Goal: Information Seeking & Learning: Find contact information

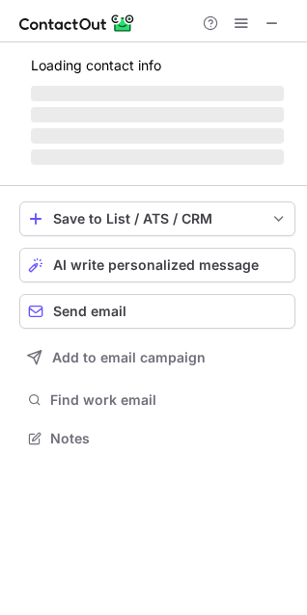
scroll to position [9, 9]
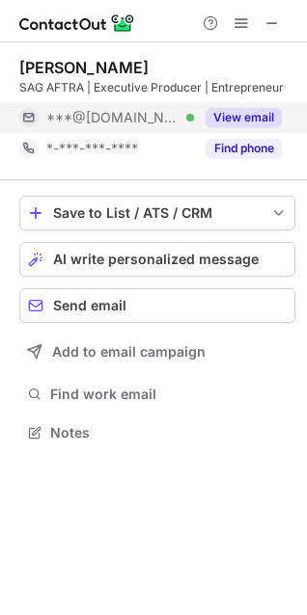
click at [230, 118] on button "View email" at bounding box center [243, 117] width 76 height 19
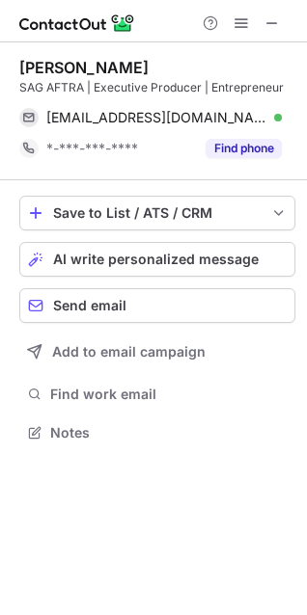
drag, startPoint x: 146, startPoint y: 65, endPoint x: 14, endPoint y: 61, distance: 131.2
click at [14, 61] on div "Nicholas Capone SAG AFTRA | Executive Producer | Entrepreneur nicholascaponeact…" at bounding box center [153, 251] width 307 height 419
copy div "Nicholas Capone"
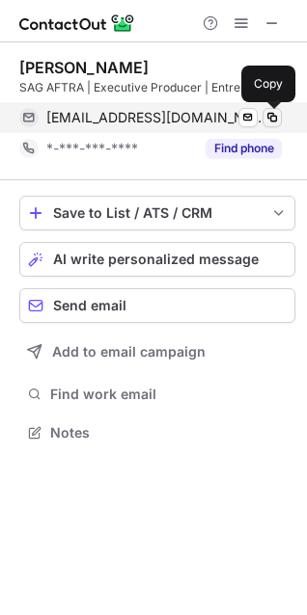
click at [273, 117] on span at bounding box center [271, 117] width 15 height 15
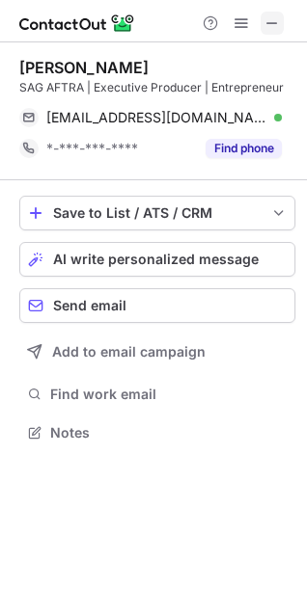
click at [279, 19] on span at bounding box center [271, 22] width 15 height 15
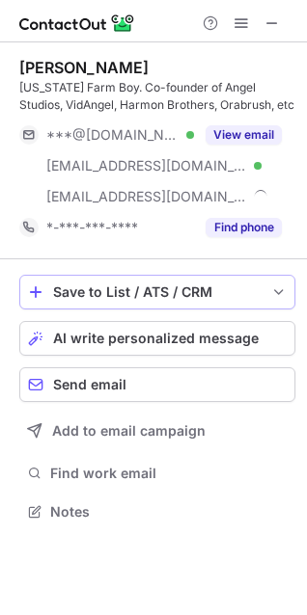
scroll to position [497, 307]
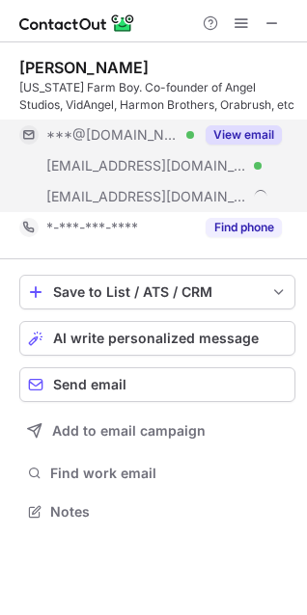
click at [235, 137] on button "View email" at bounding box center [243, 134] width 76 height 19
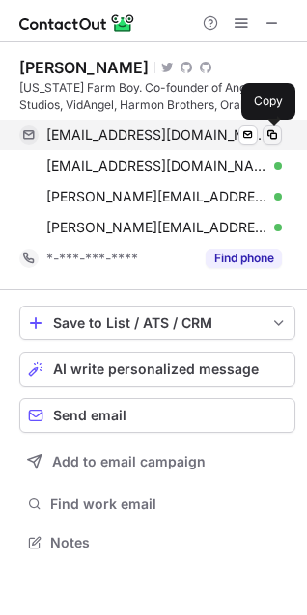
drag, startPoint x: 272, startPoint y: 133, endPoint x: 264, endPoint y: 140, distance: 10.2
click at [272, 133] on span at bounding box center [271, 134] width 15 height 15
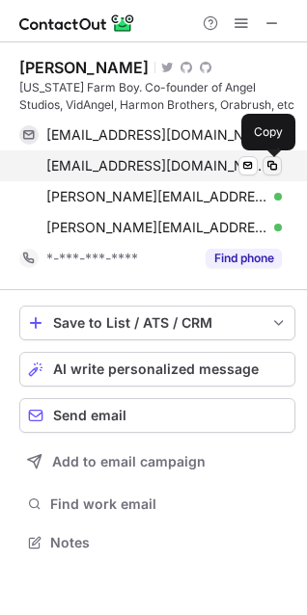
click at [271, 163] on span at bounding box center [271, 165] width 15 height 15
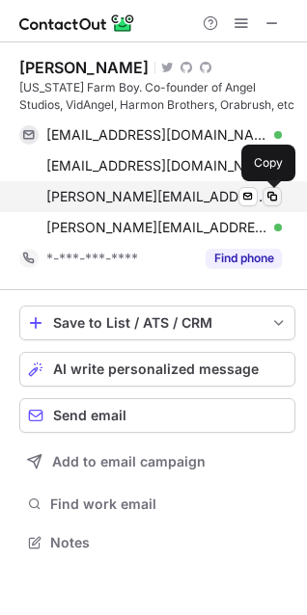
click at [274, 194] on span at bounding box center [271, 196] width 15 height 15
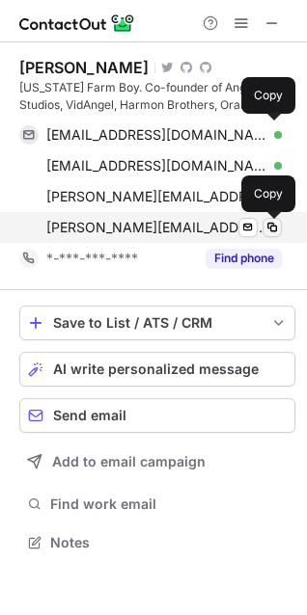
click at [271, 224] on span at bounding box center [271, 227] width 15 height 15
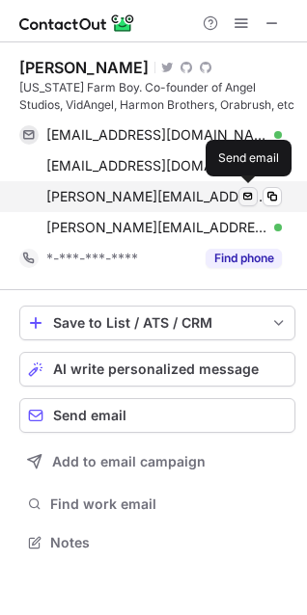
click at [245, 195] on span at bounding box center [247, 196] width 15 height 15
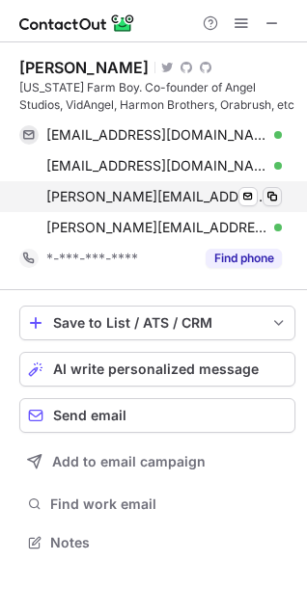
click at [277, 195] on span at bounding box center [271, 196] width 15 height 15
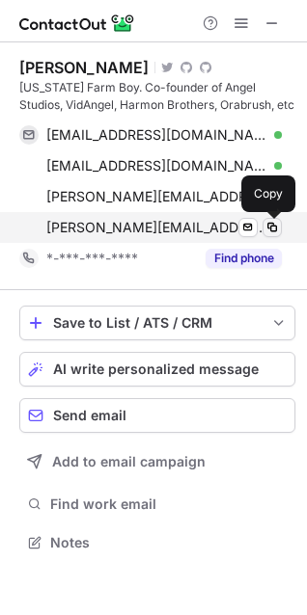
click at [268, 224] on span at bounding box center [271, 227] width 15 height 15
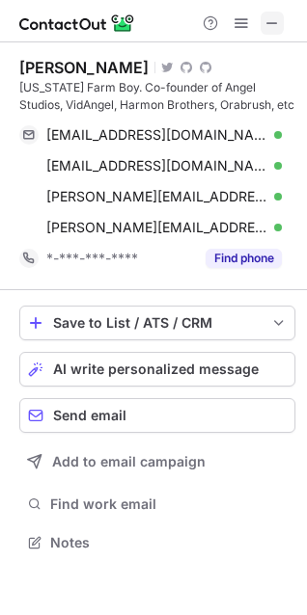
click at [280, 20] on button at bounding box center [271, 23] width 23 height 23
click at [261, 9] on div "Help & Support" at bounding box center [153, 21] width 307 height 42
click at [273, 17] on span at bounding box center [271, 22] width 15 height 15
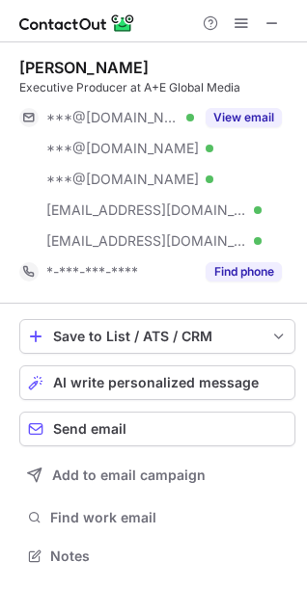
scroll to position [542, 307]
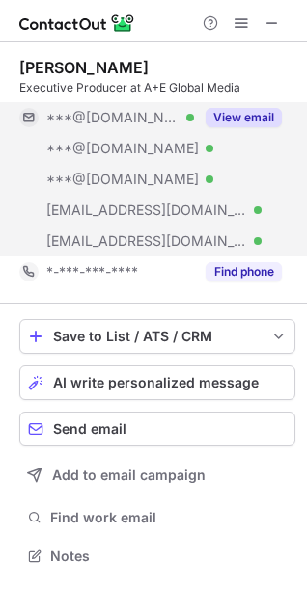
click at [243, 114] on button "View email" at bounding box center [243, 117] width 76 height 19
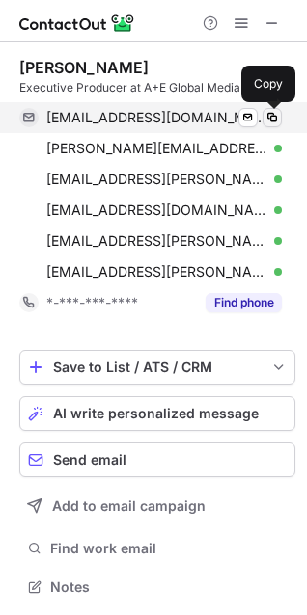
click at [271, 117] on span at bounding box center [271, 117] width 15 height 15
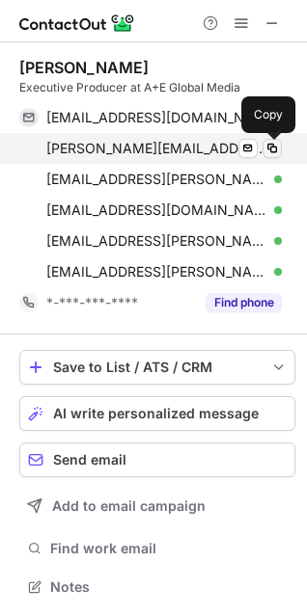
click at [269, 146] on span at bounding box center [271, 148] width 15 height 15
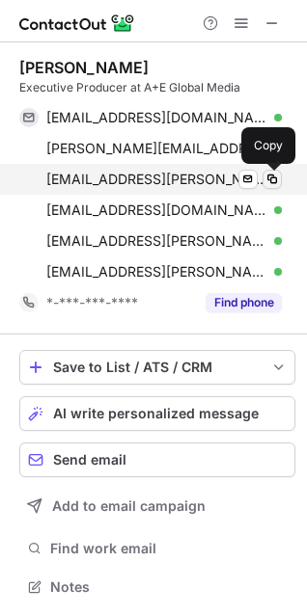
click at [271, 176] on span at bounding box center [271, 179] width 15 height 15
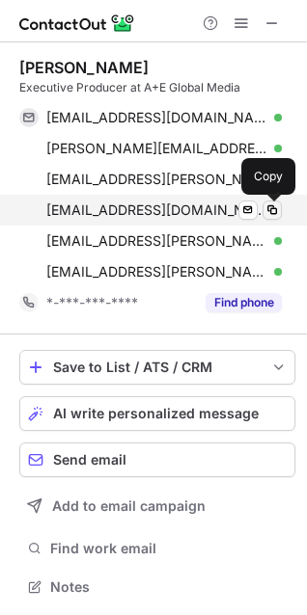
click at [270, 209] on span at bounding box center [271, 209] width 15 height 15
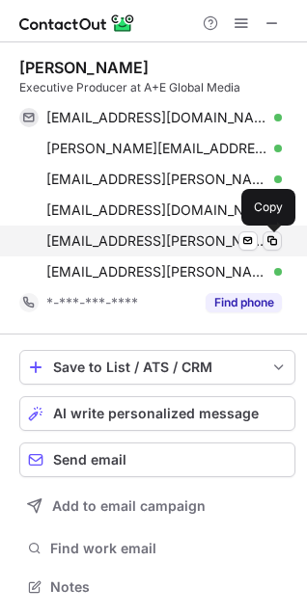
click at [275, 241] on span at bounding box center [271, 240] width 15 height 15
click at [273, 237] on span at bounding box center [271, 240] width 15 height 15
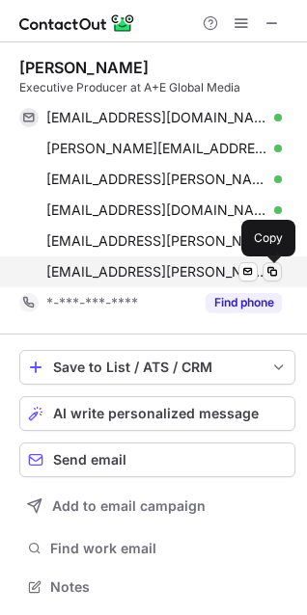
click at [272, 268] on span at bounding box center [271, 271] width 15 height 15
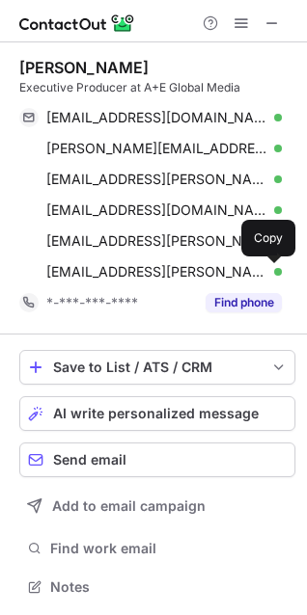
drag, startPoint x: 269, startPoint y: 19, endPoint x: 223, endPoint y: 31, distance: 47.7
click at [269, 20] on span at bounding box center [271, 22] width 15 height 15
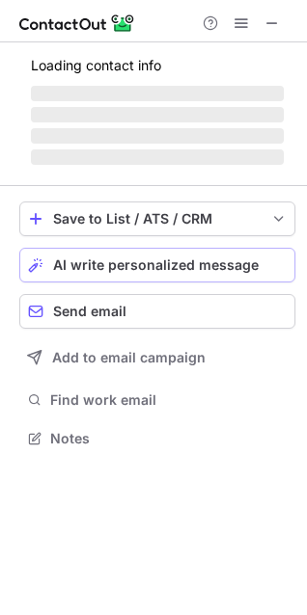
scroll to position [467, 307]
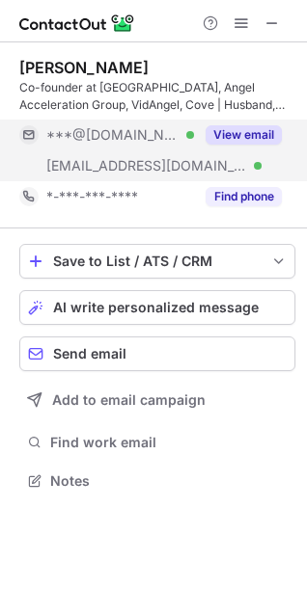
click at [232, 129] on button "View email" at bounding box center [243, 134] width 76 height 19
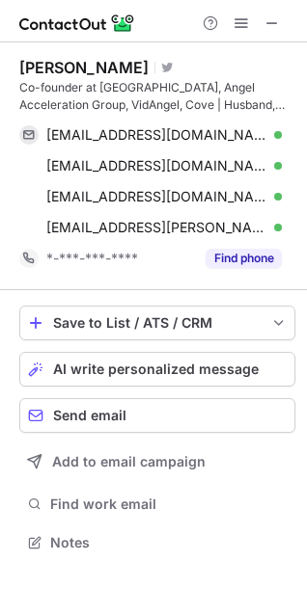
scroll to position [528, 307]
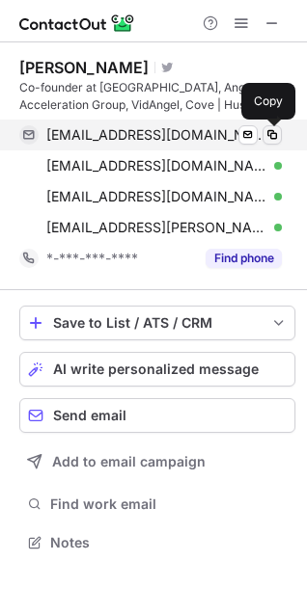
click at [268, 135] on span at bounding box center [271, 134] width 15 height 15
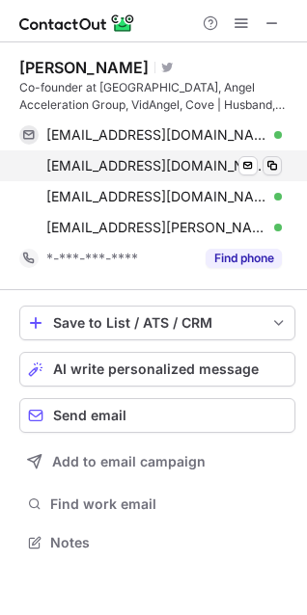
click at [271, 163] on span at bounding box center [271, 165] width 15 height 15
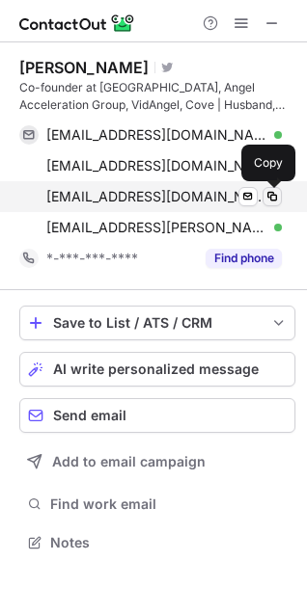
click at [273, 195] on span at bounding box center [271, 196] width 15 height 15
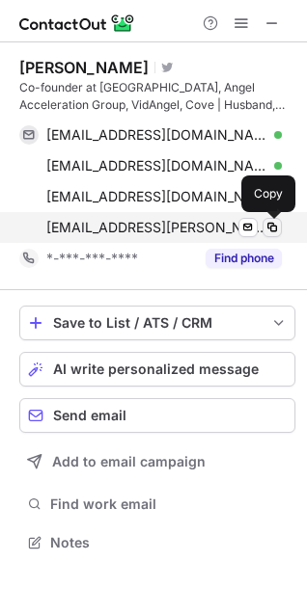
click at [272, 223] on span at bounding box center [271, 227] width 15 height 15
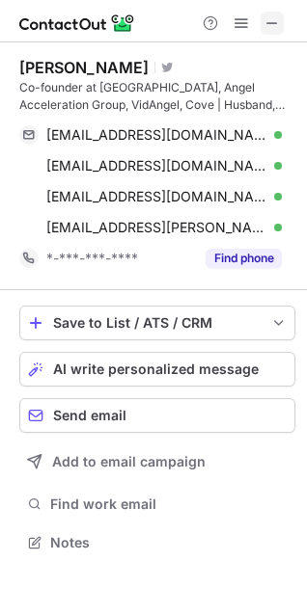
drag, startPoint x: 273, startPoint y: 16, endPoint x: 143, endPoint y: 26, distance: 130.5
click at [273, 17] on span at bounding box center [271, 22] width 15 height 15
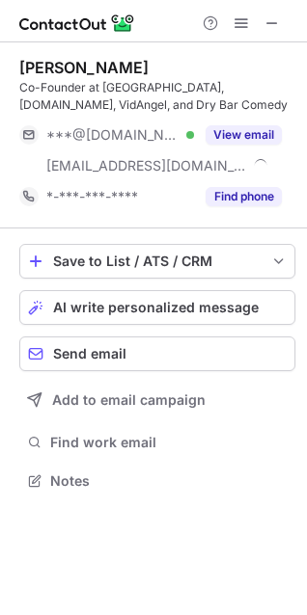
scroll to position [467, 307]
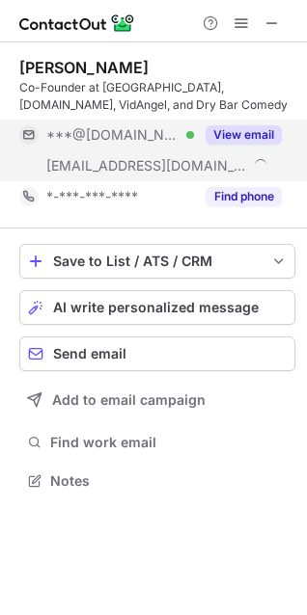
click at [248, 137] on button "View email" at bounding box center [243, 134] width 76 height 19
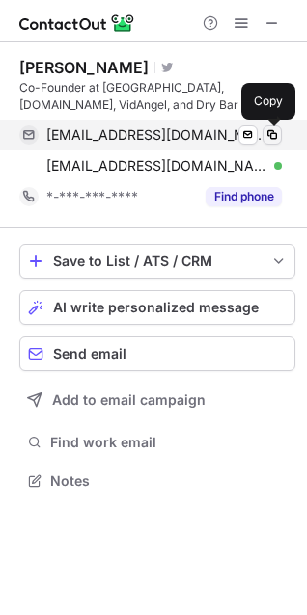
click at [274, 130] on span at bounding box center [271, 134] width 15 height 15
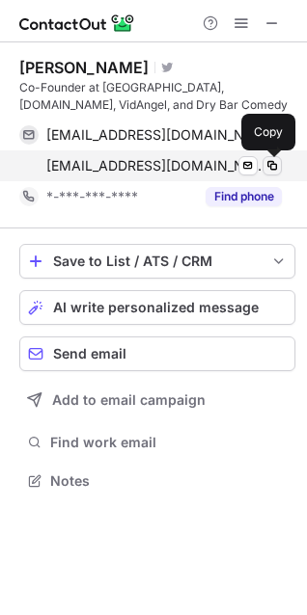
click at [272, 163] on span at bounding box center [271, 165] width 15 height 15
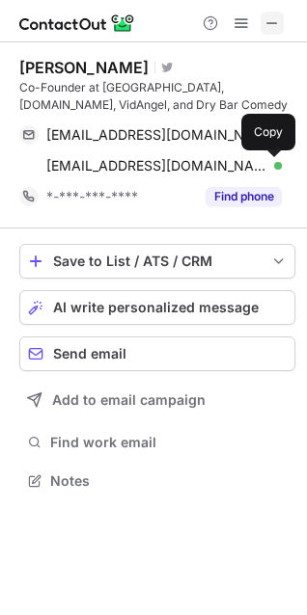
click at [272, 22] on span at bounding box center [271, 22] width 15 height 15
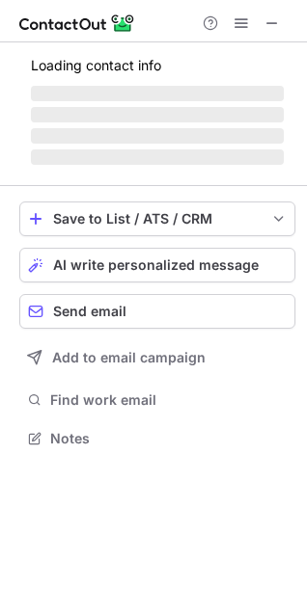
scroll to position [449, 307]
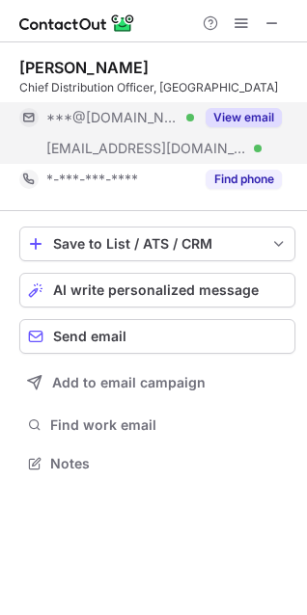
click at [245, 110] on button "View email" at bounding box center [243, 117] width 76 height 19
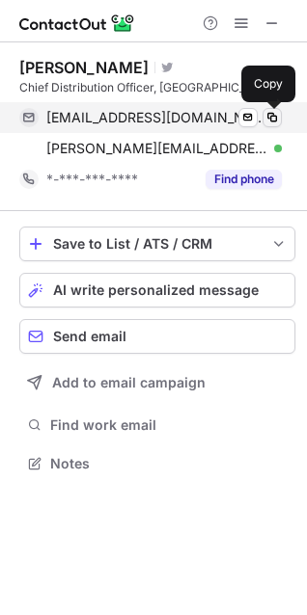
click at [268, 118] on span at bounding box center [271, 117] width 15 height 15
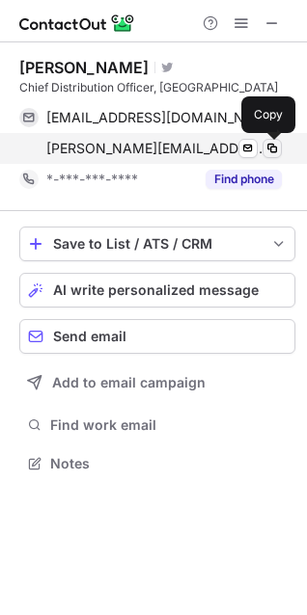
click at [272, 149] on span at bounding box center [271, 148] width 15 height 15
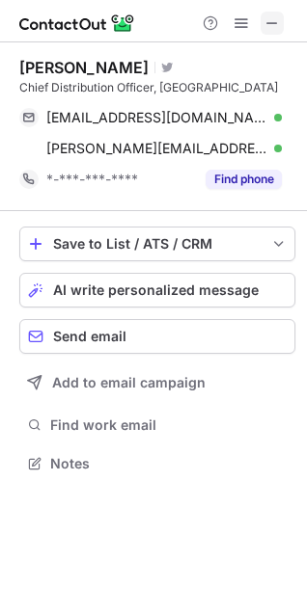
click at [269, 20] on span at bounding box center [271, 22] width 15 height 15
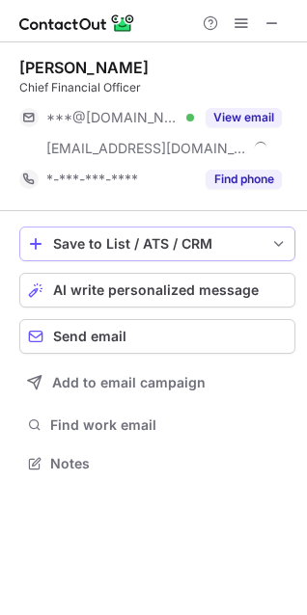
scroll to position [449, 307]
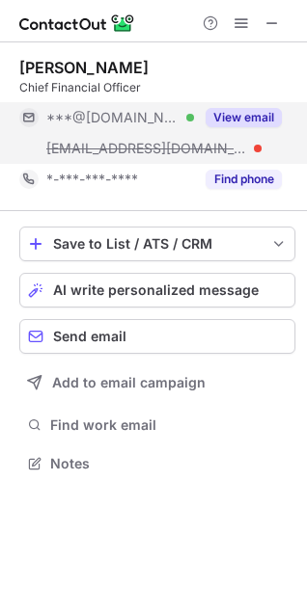
click at [237, 114] on button "View email" at bounding box center [243, 117] width 76 height 19
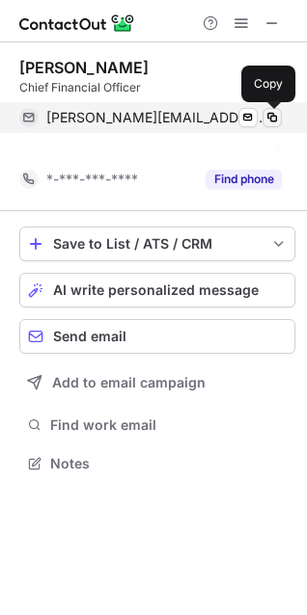
click at [269, 115] on span at bounding box center [271, 117] width 15 height 15
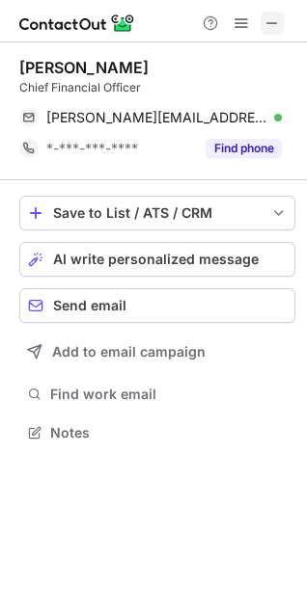
drag, startPoint x: 283, startPoint y: 19, endPoint x: 156, endPoint y: 19, distance: 127.3
click at [282, 19] on button at bounding box center [271, 23] width 23 height 23
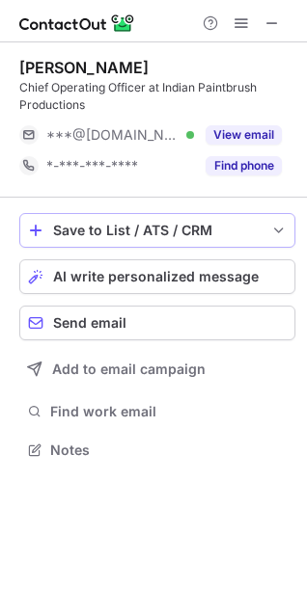
scroll to position [436, 307]
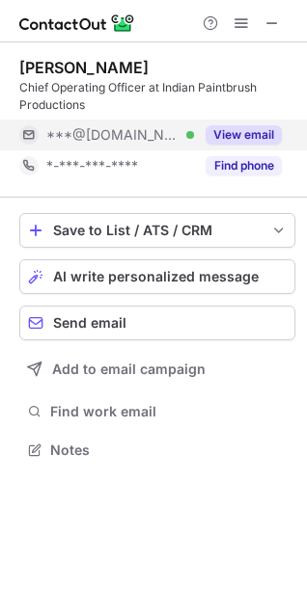
click at [238, 135] on button "View email" at bounding box center [243, 134] width 76 height 19
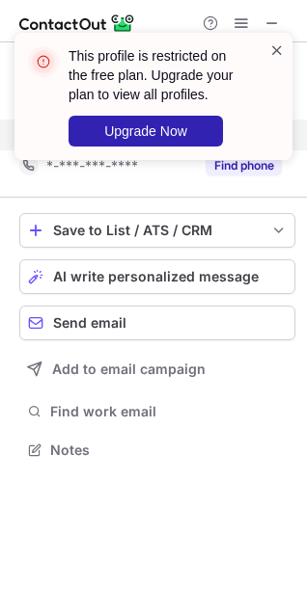
click at [269, 48] on span at bounding box center [276, 49] width 15 height 19
